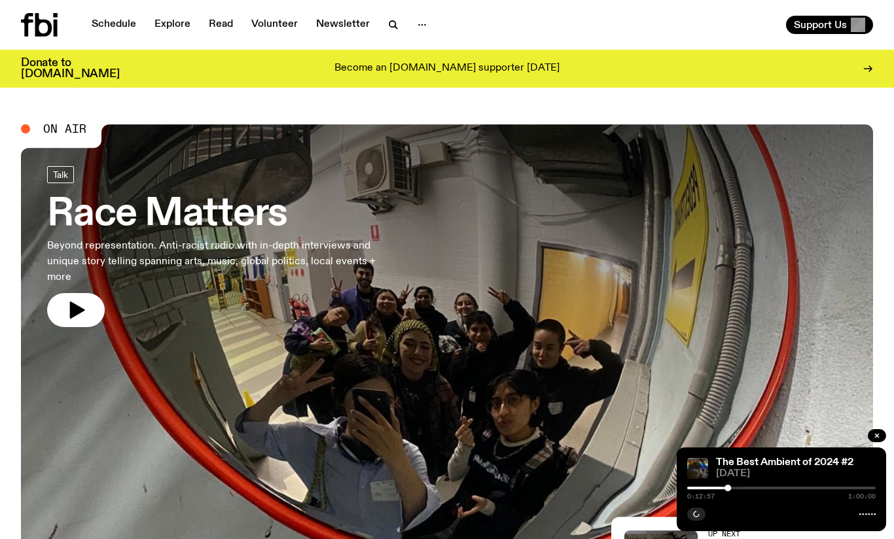
click at [767, 487] on div at bounding box center [781, 488] width 188 height 3
click at [697, 489] on div at bounding box center [673, 488] width 188 height 3
drag, startPoint x: 697, startPoint y: 489, endPoint x: 690, endPoint y: 489, distance: 7.9
click at [690, 489] on div at bounding box center [689, 488] width 7 height 7
click at [758, 463] on link "The Best Ambient of 2024 #2" at bounding box center [784, 462] width 137 height 10
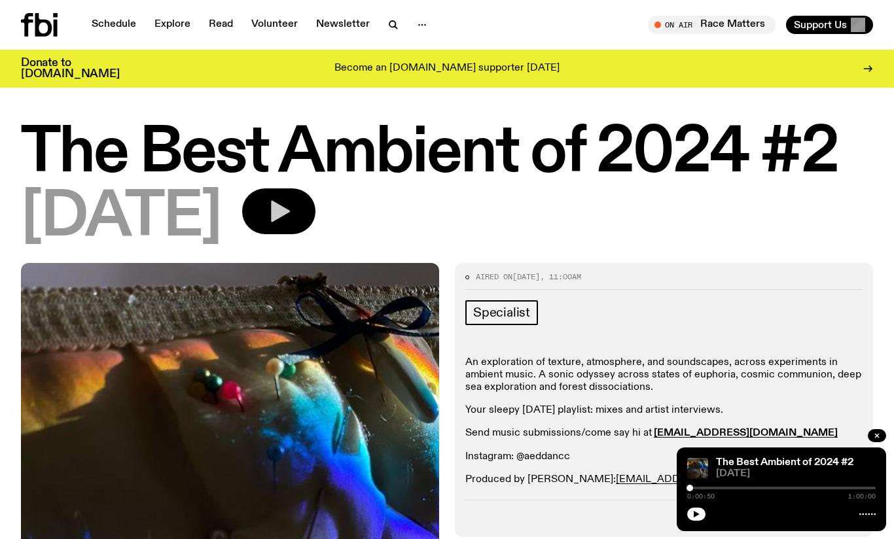
click at [292, 217] on icon "button" at bounding box center [279, 211] width 26 height 26
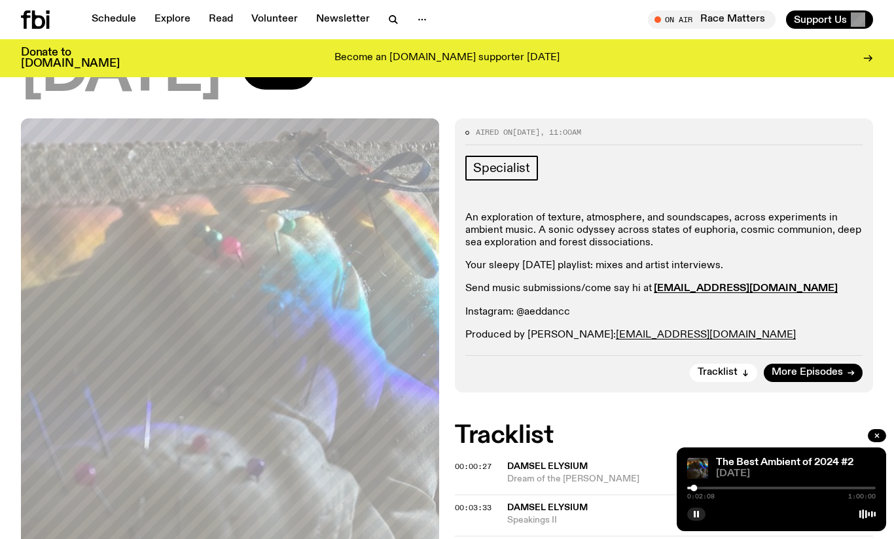
scroll to position [136, 0]
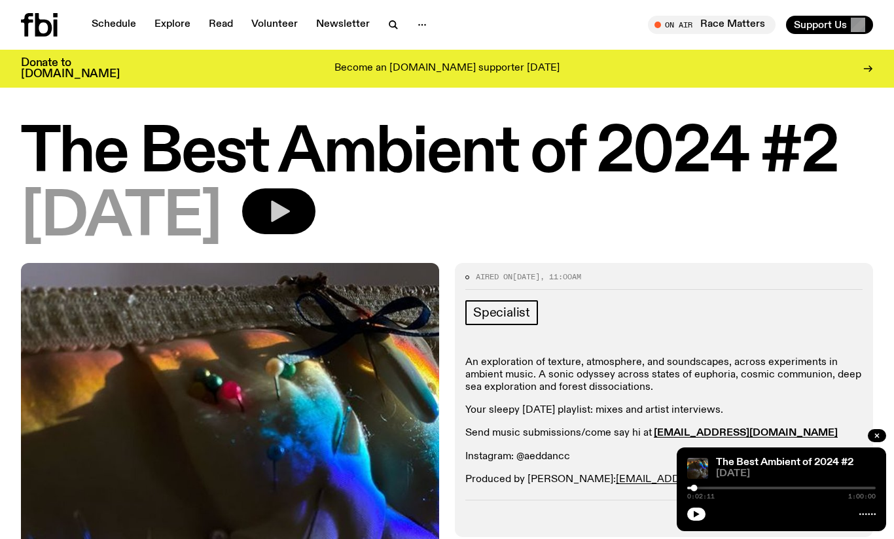
click at [315, 213] on button "button" at bounding box center [278, 211] width 73 height 46
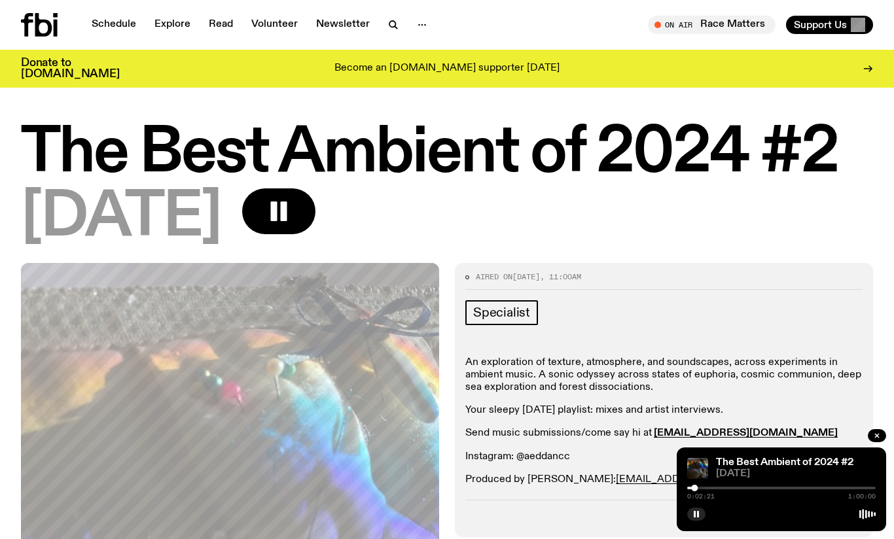
click at [552, 23] on div "On Air Race Matters Tune in live Support Us" at bounding box center [662, 25] width 421 height 18
